Goal: Information Seeking & Learning: Learn about a topic

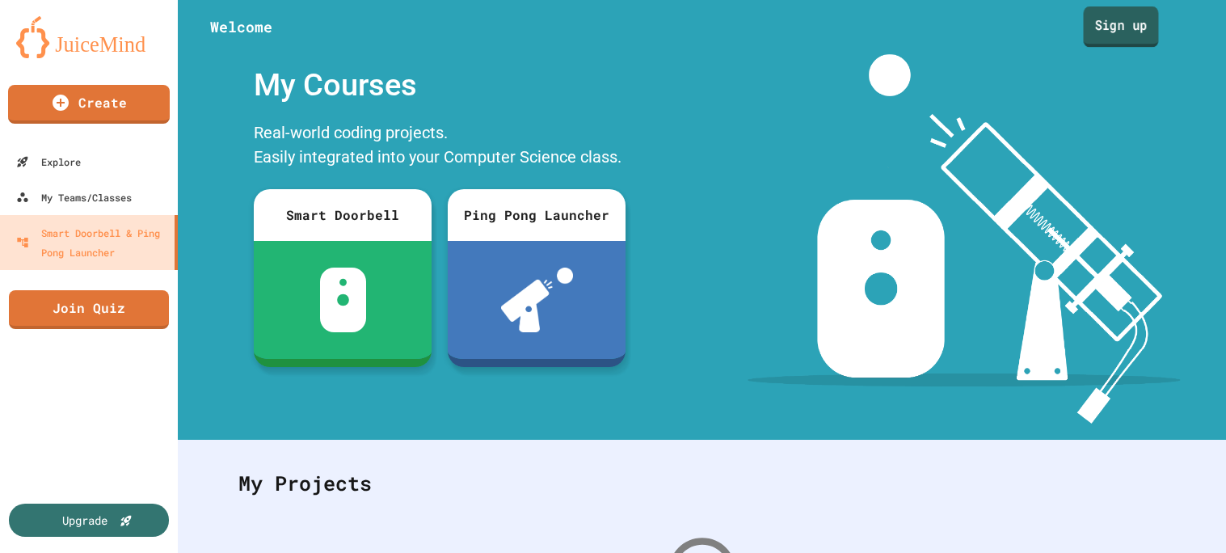
click at [1127, 16] on link "Sign up" at bounding box center [1121, 26] width 75 height 40
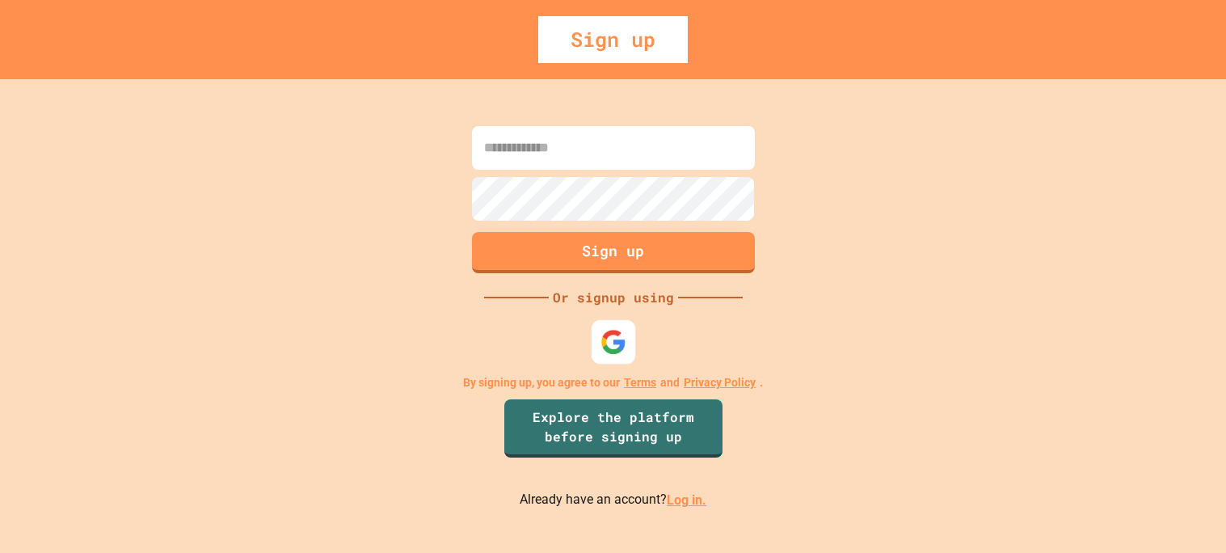
click at [597, 344] on div at bounding box center [613, 342] width 44 height 44
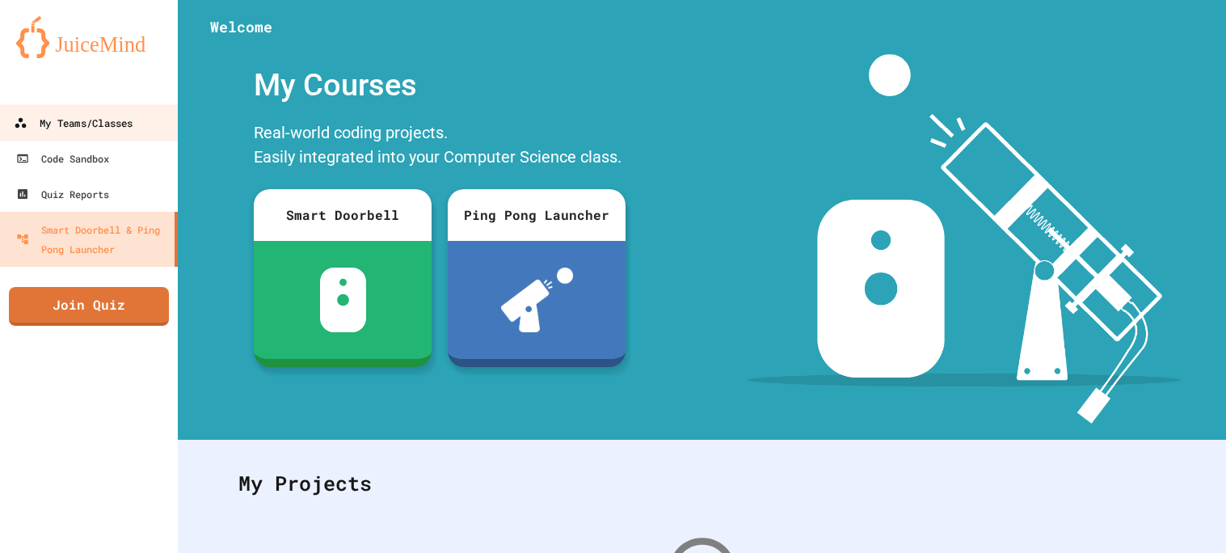
click at [68, 113] on div "My Teams/Classes" at bounding box center [73, 123] width 119 height 20
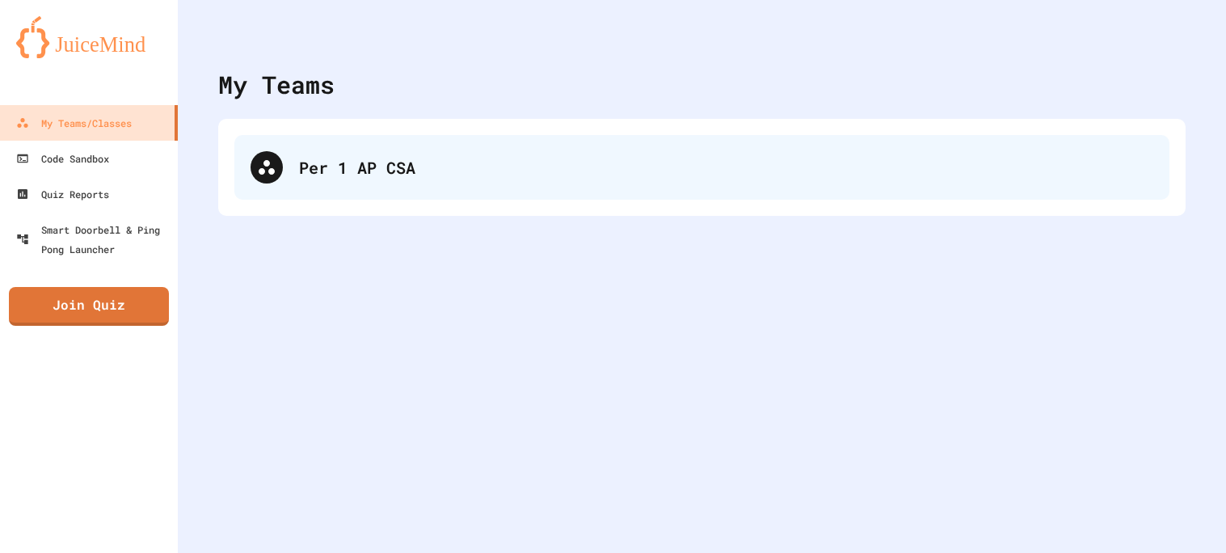
click at [316, 165] on div "Per 1 AP CSA" at bounding box center [726, 167] width 854 height 24
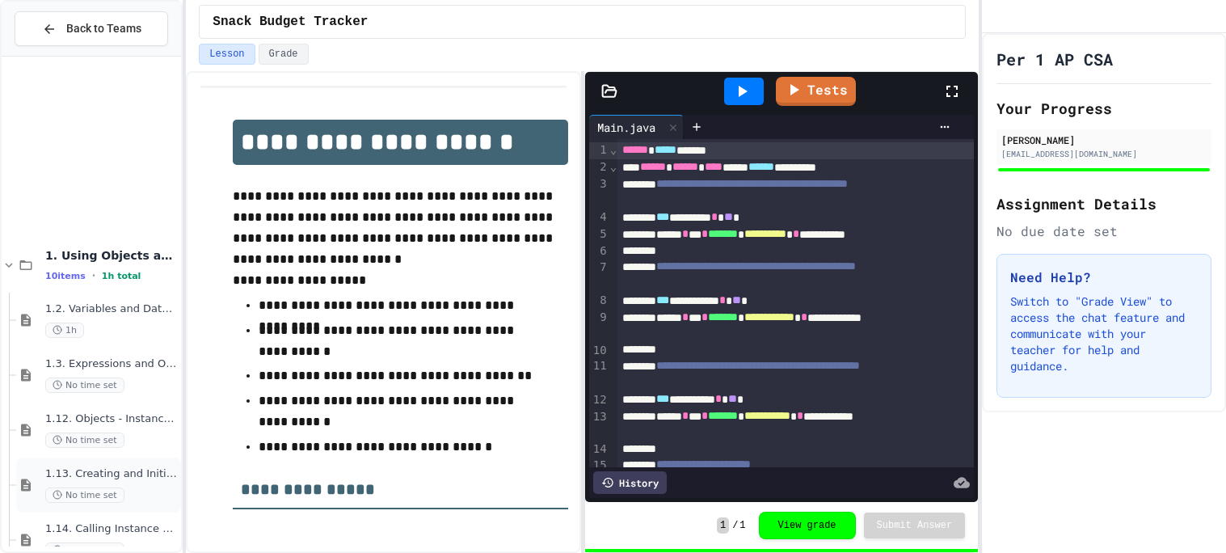
scroll to position [635, 0]
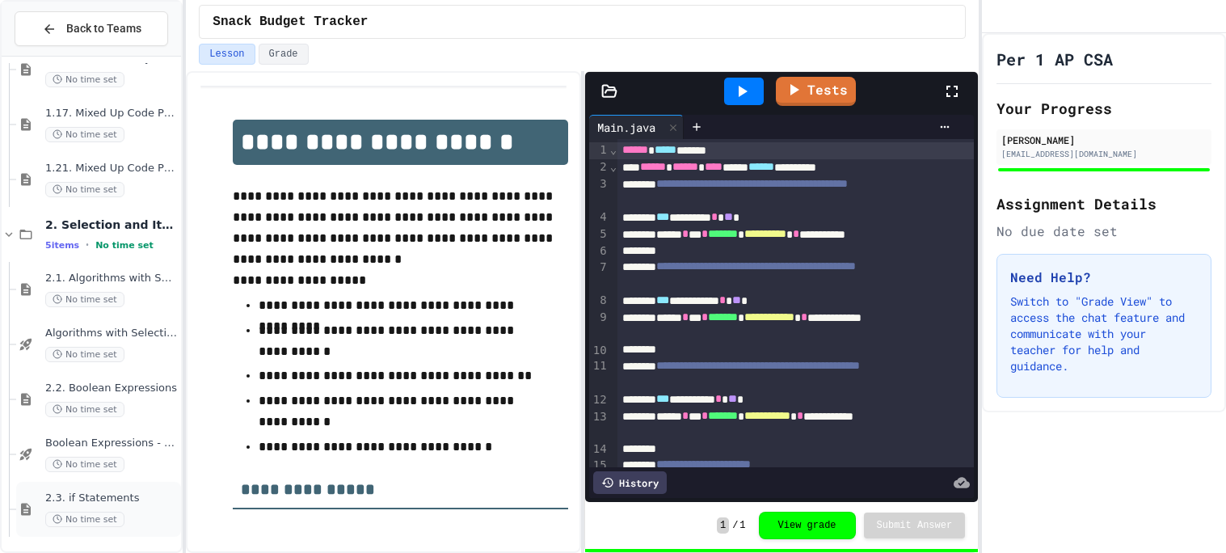
click at [120, 500] on span "2.3. if Statements" at bounding box center [111, 498] width 133 height 14
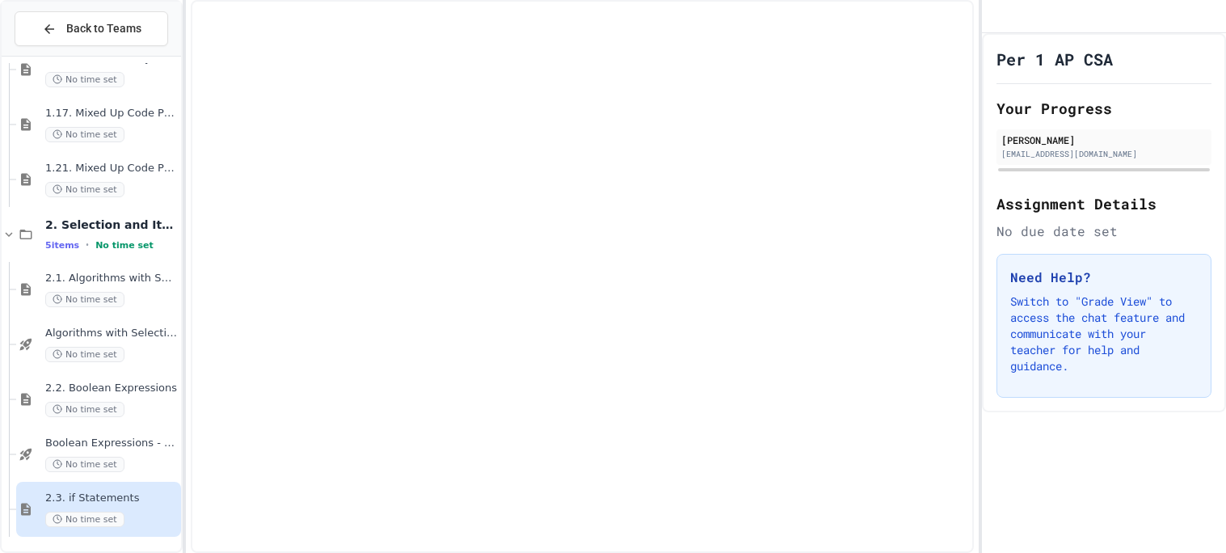
scroll to position [615, 0]
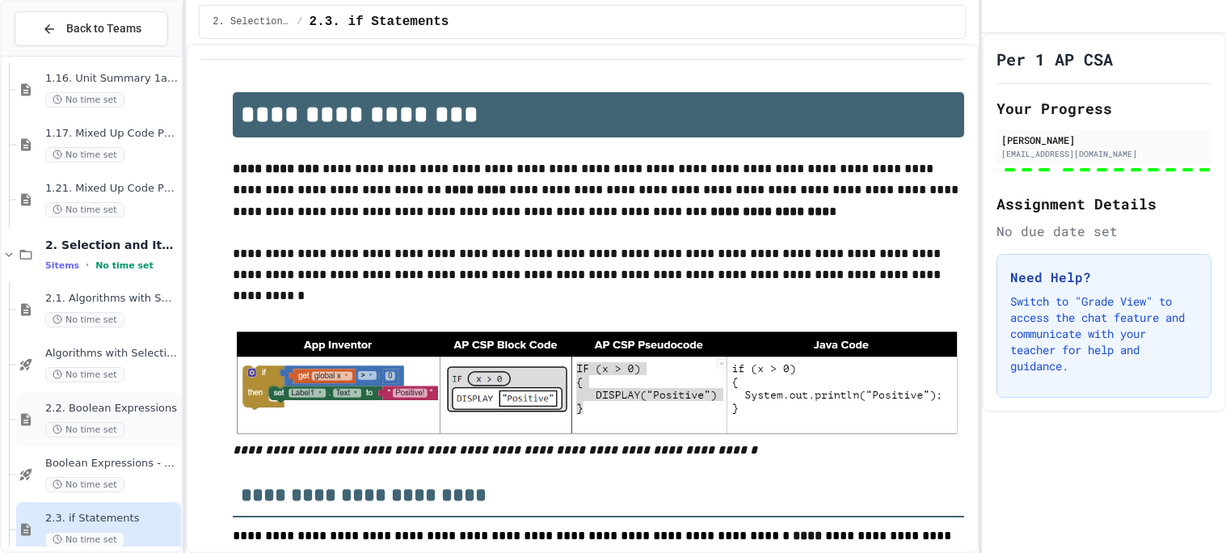
click at [137, 414] on span "2.2. Boolean Expressions" at bounding box center [111, 409] width 133 height 14
